Goal: Consume media (video, audio): Consume media (video, audio)

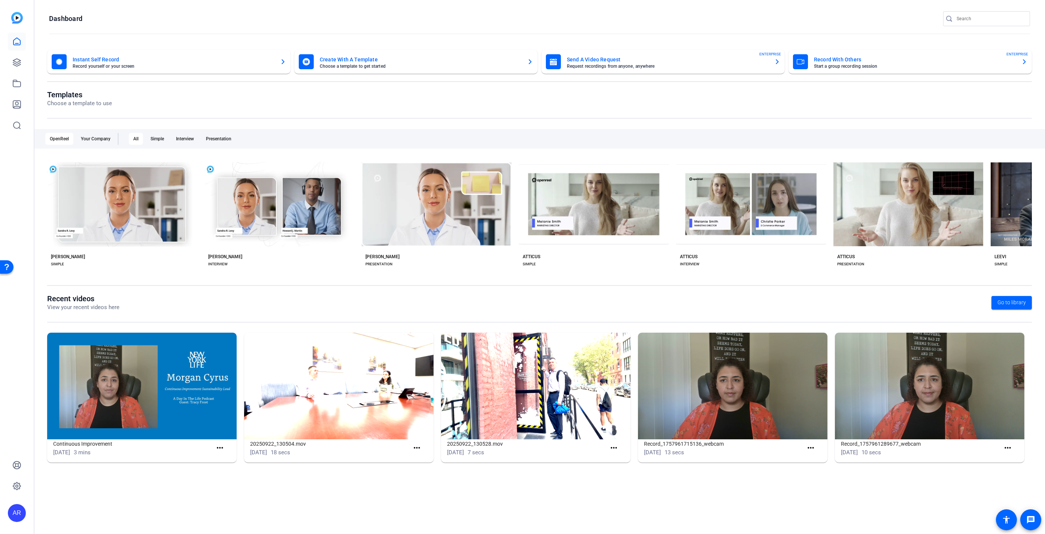
click at [17, 93] on div at bounding box center [17, 84] width 18 height 102
click at [19, 85] on icon at bounding box center [16, 83] width 9 height 9
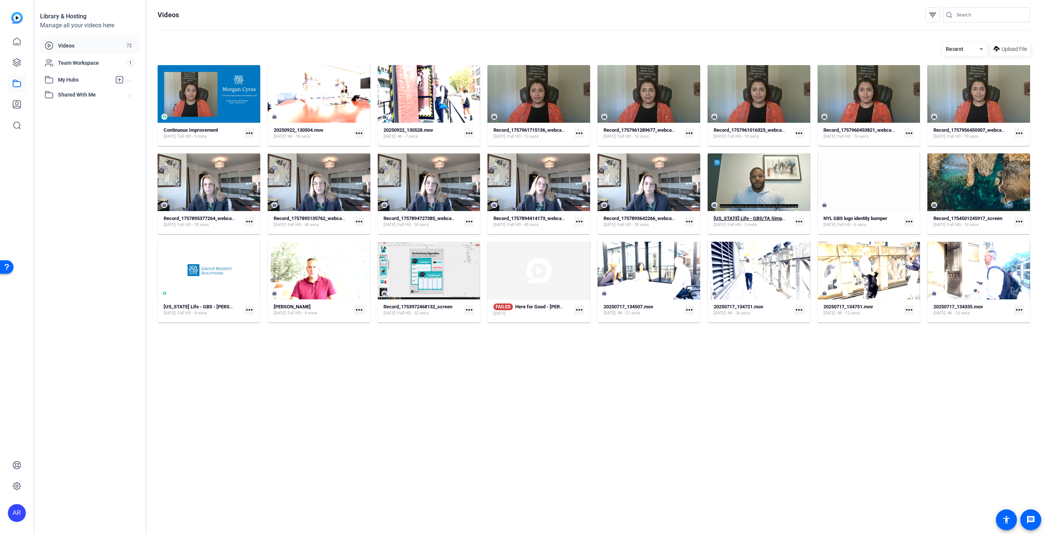
click at [738, 220] on strong "[US_STATE] Life - GBS/TA Simple (50374)" at bounding box center [759, 219] width 90 height 6
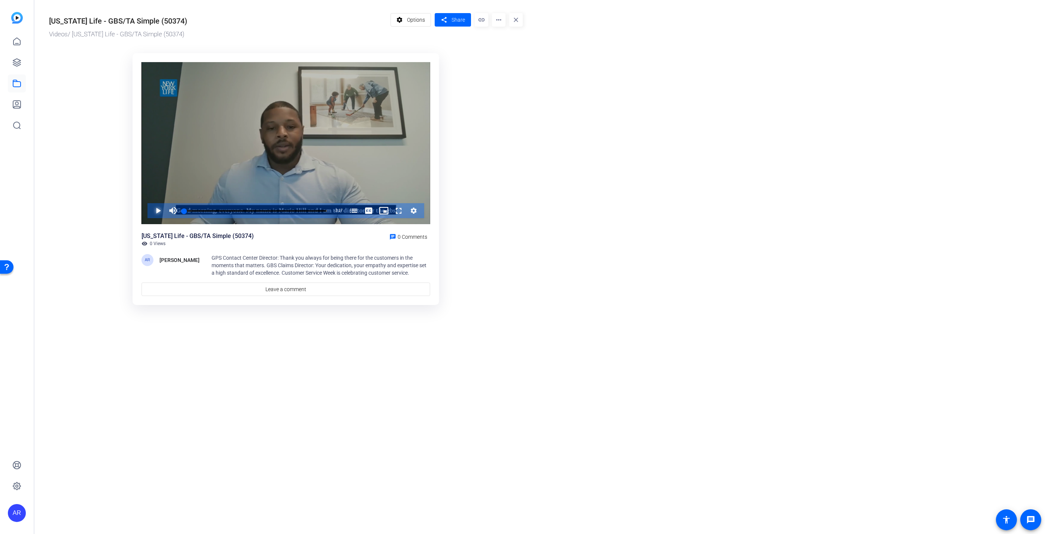
click at [151, 212] on span "Video Player" at bounding box center [151, 210] width 0 height 15
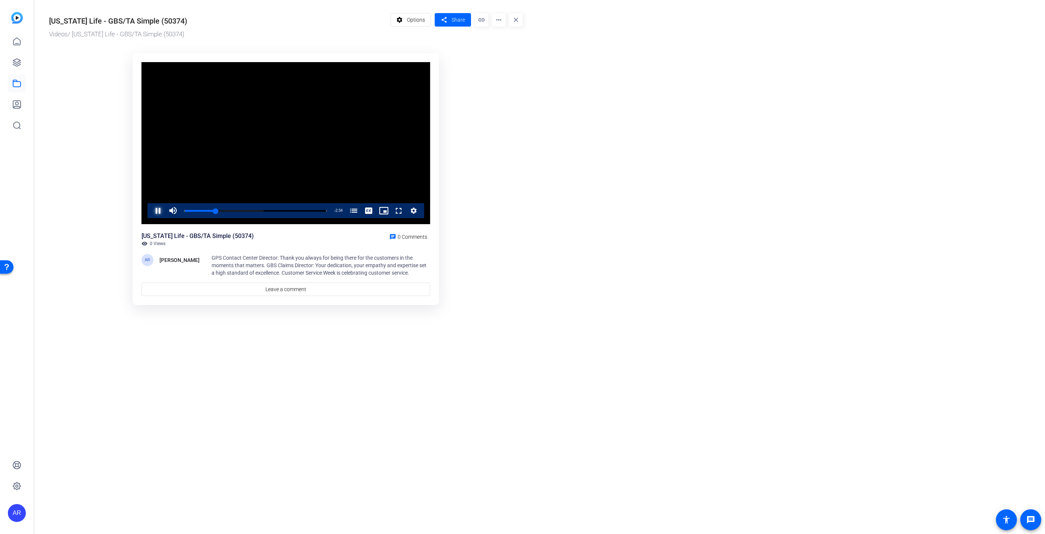
click at [151, 211] on span "Video Player" at bounding box center [151, 210] width 0 height 15
